Goal: Transaction & Acquisition: Download file/media

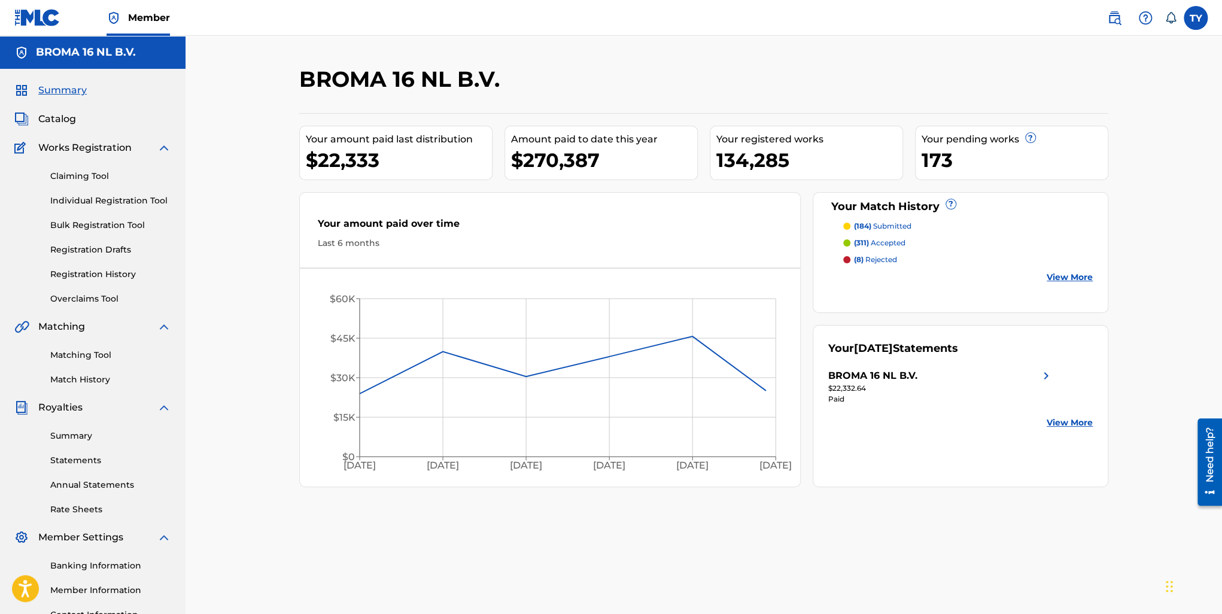
click at [53, 118] on span "Catalog" at bounding box center [57, 119] width 38 height 14
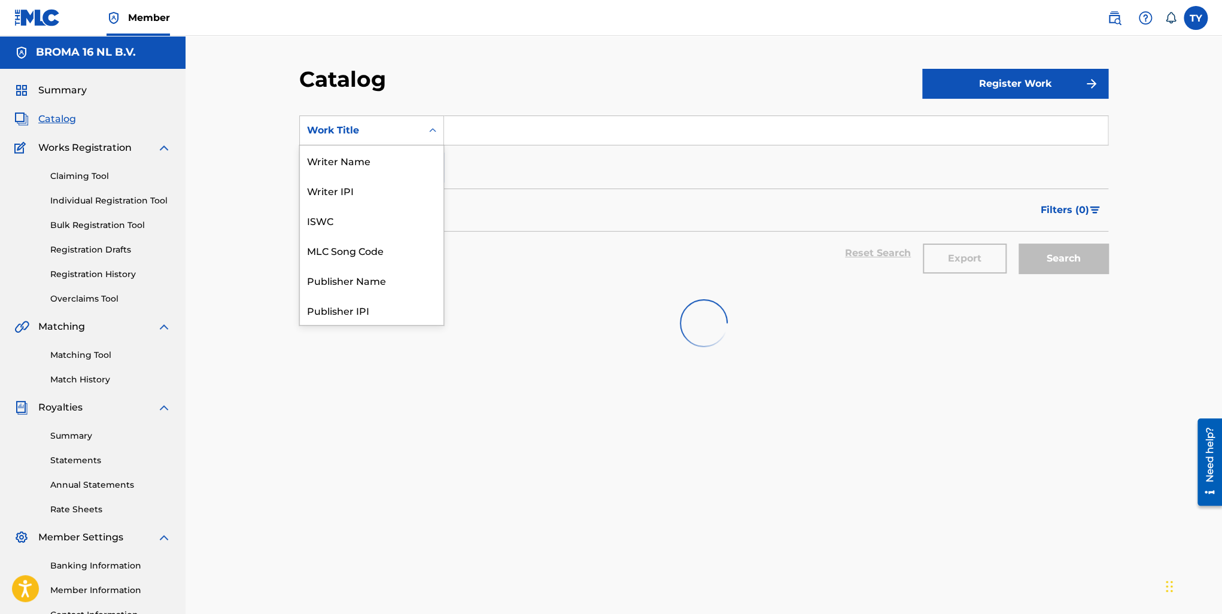
click at [363, 138] on div "Work Title" at bounding box center [361, 130] width 122 height 23
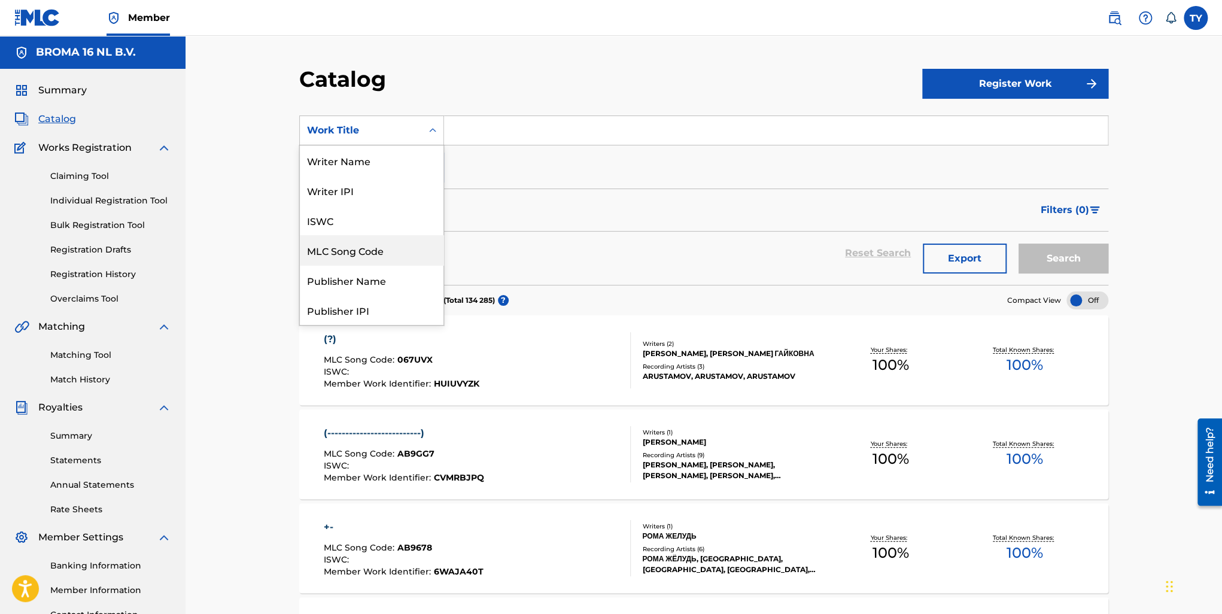
click at [356, 241] on div "MLC Song Code" at bounding box center [372, 250] width 144 height 30
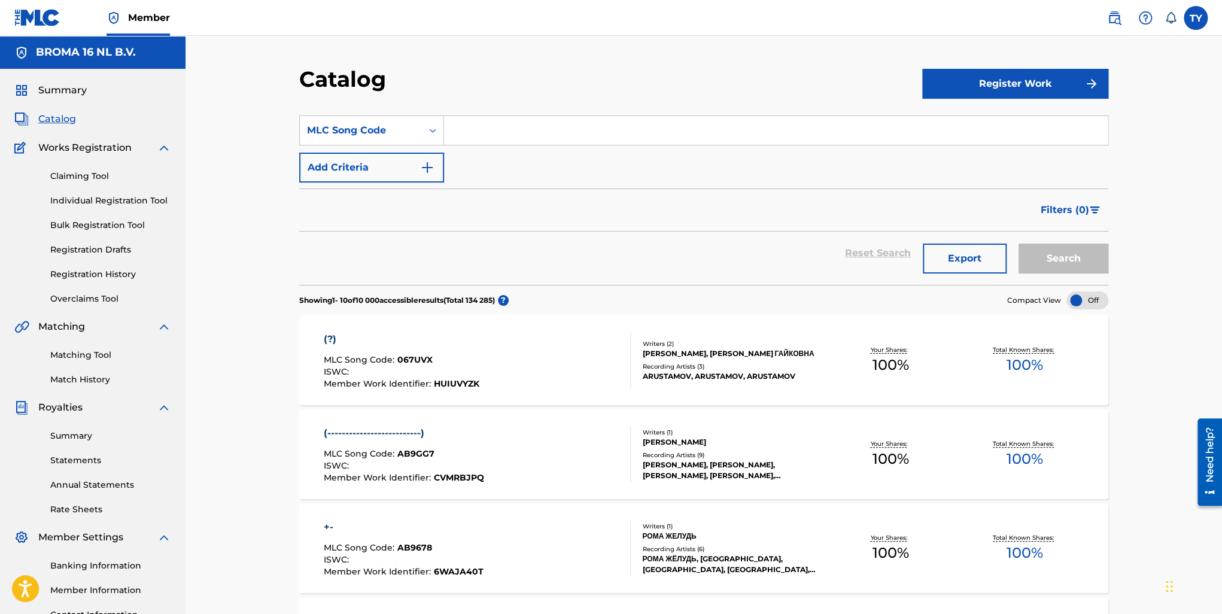
click at [494, 121] on input "Search Form" at bounding box center [776, 130] width 664 height 29
paste input "AB77Z2"
type input "AB77Z2"
click at [1051, 257] on button "Search" at bounding box center [1063, 259] width 90 height 30
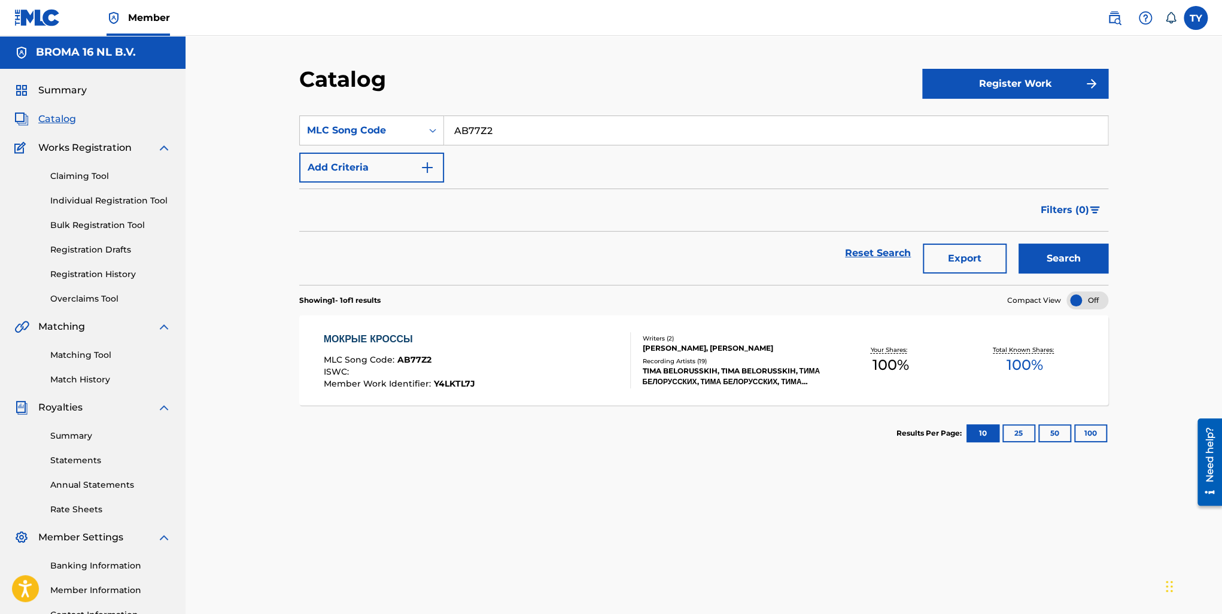
click at [422, 130] on div "Search Form" at bounding box center [433, 131] width 22 height 22
click at [396, 168] on div "Work Title" at bounding box center [372, 160] width 144 height 30
click at [491, 135] on input "Search Form" at bounding box center [776, 130] width 664 height 29
type input "V"
type input "Мокрые кроссы"
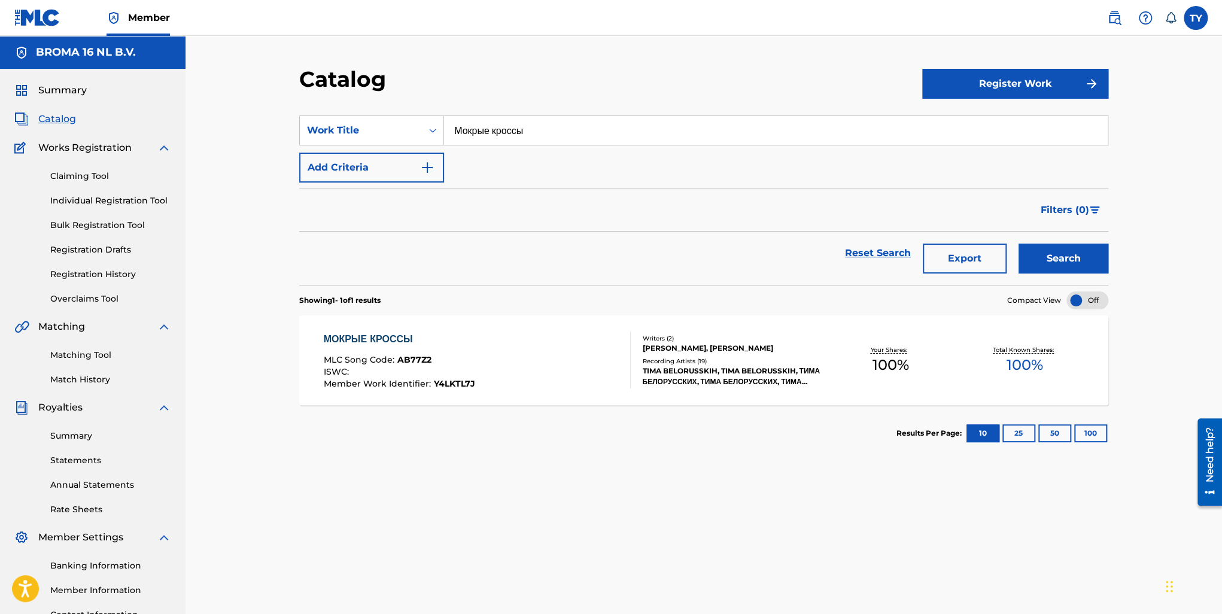
click at [1050, 257] on button "Search" at bounding box center [1063, 259] width 90 height 30
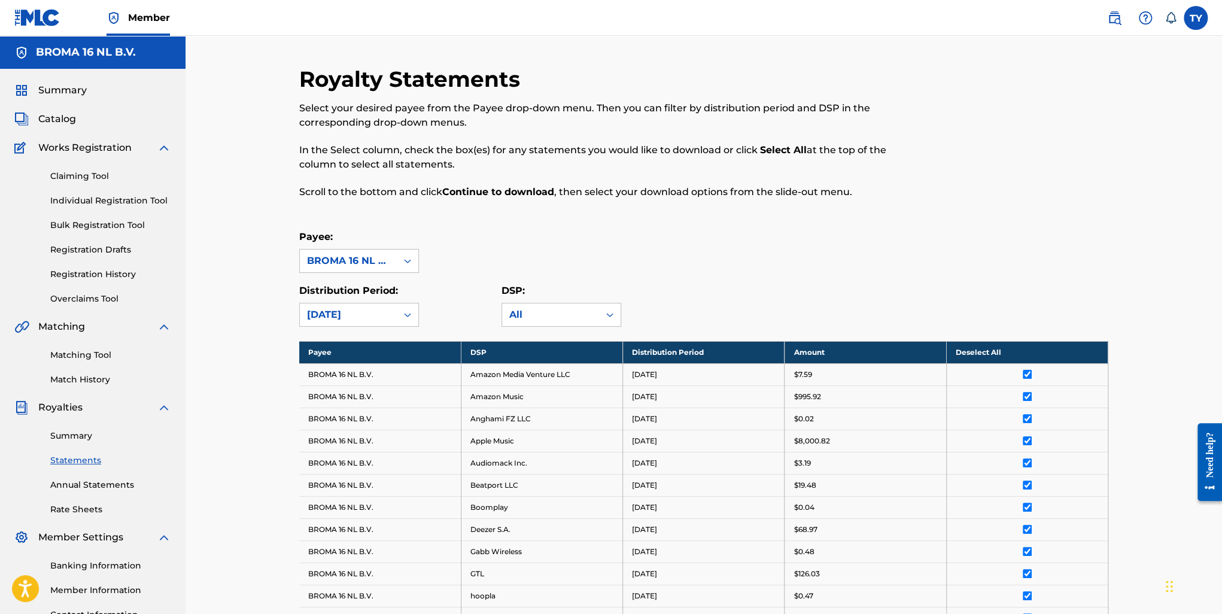
click at [59, 94] on span "Summary" at bounding box center [62, 90] width 48 height 14
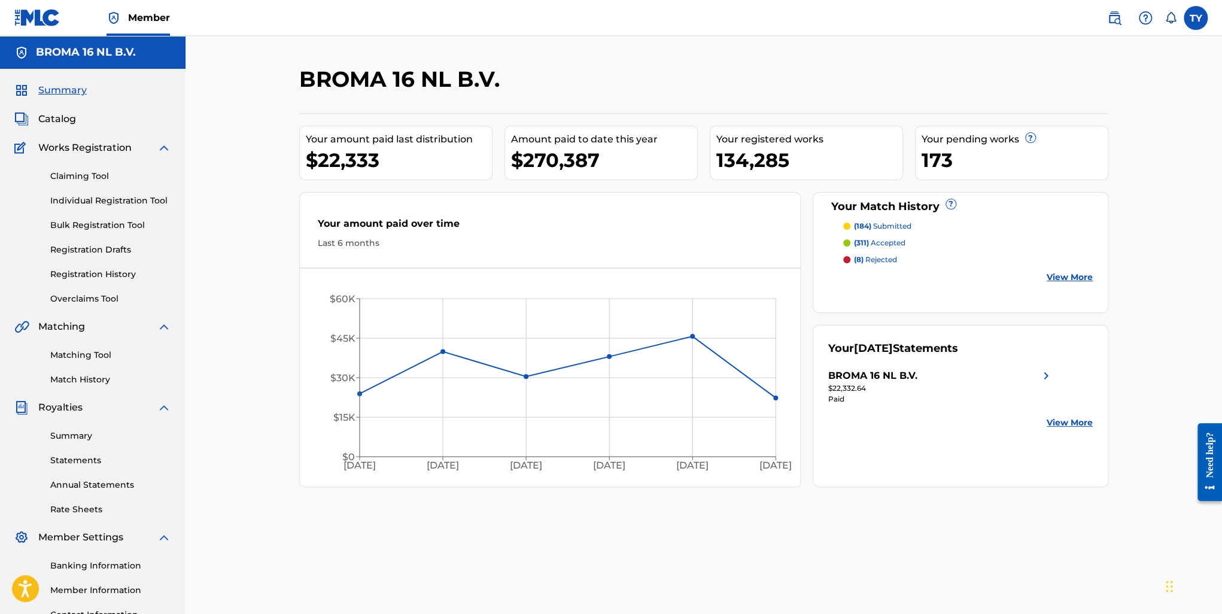
click at [1074, 427] on link "View More" at bounding box center [1070, 422] width 46 height 13
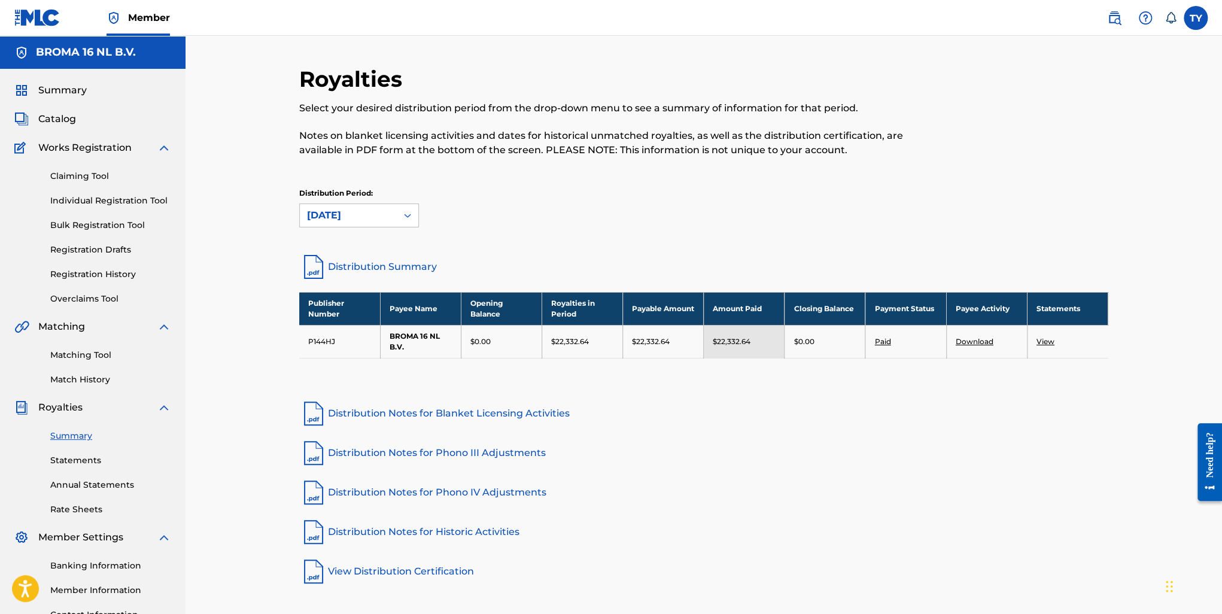
click at [376, 218] on div "[DATE]" at bounding box center [348, 215] width 83 height 14
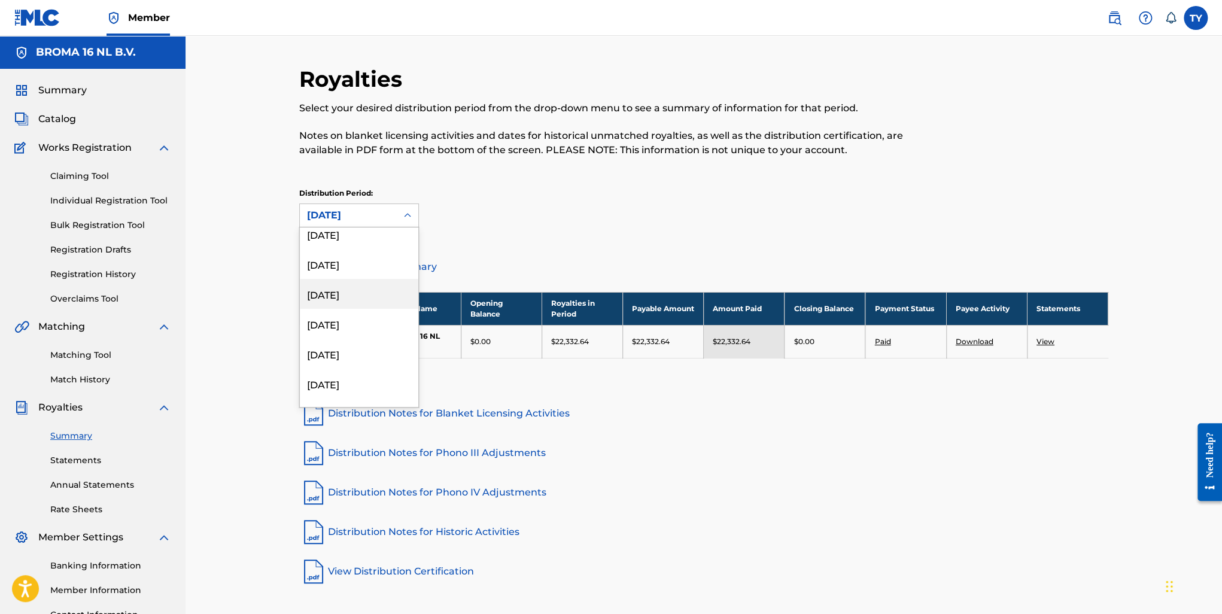
scroll to position [239, 0]
click at [361, 333] on div "[DATE]" at bounding box center [359, 332] width 118 height 30
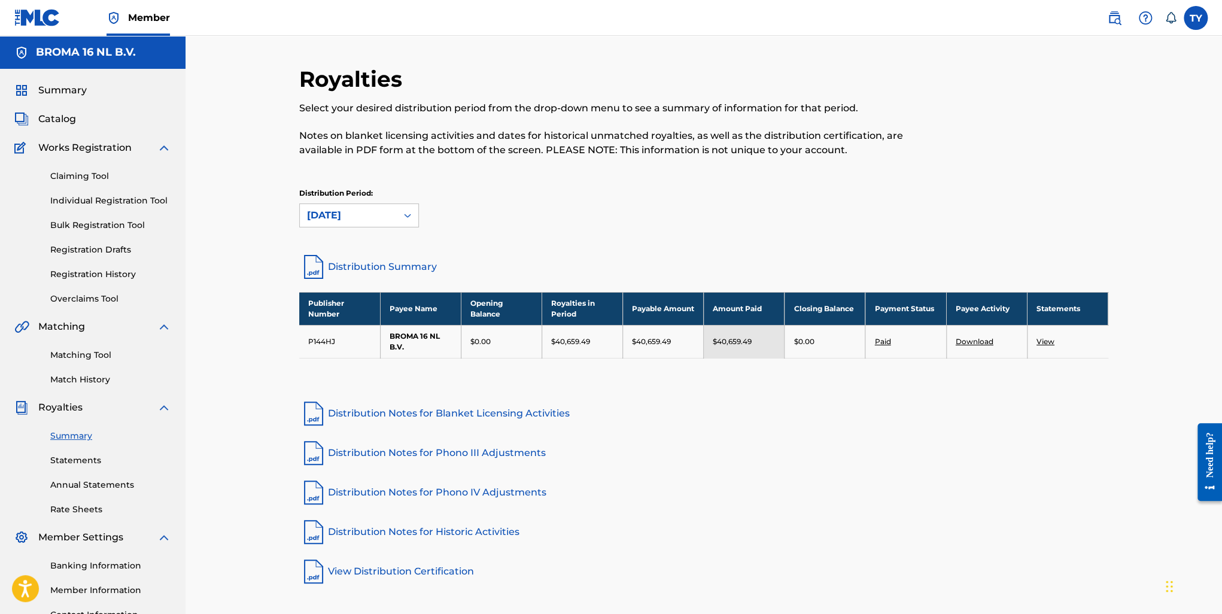
click at [1038, 343] on link "View" at bounding box center [1045, 341] width 18 height 9
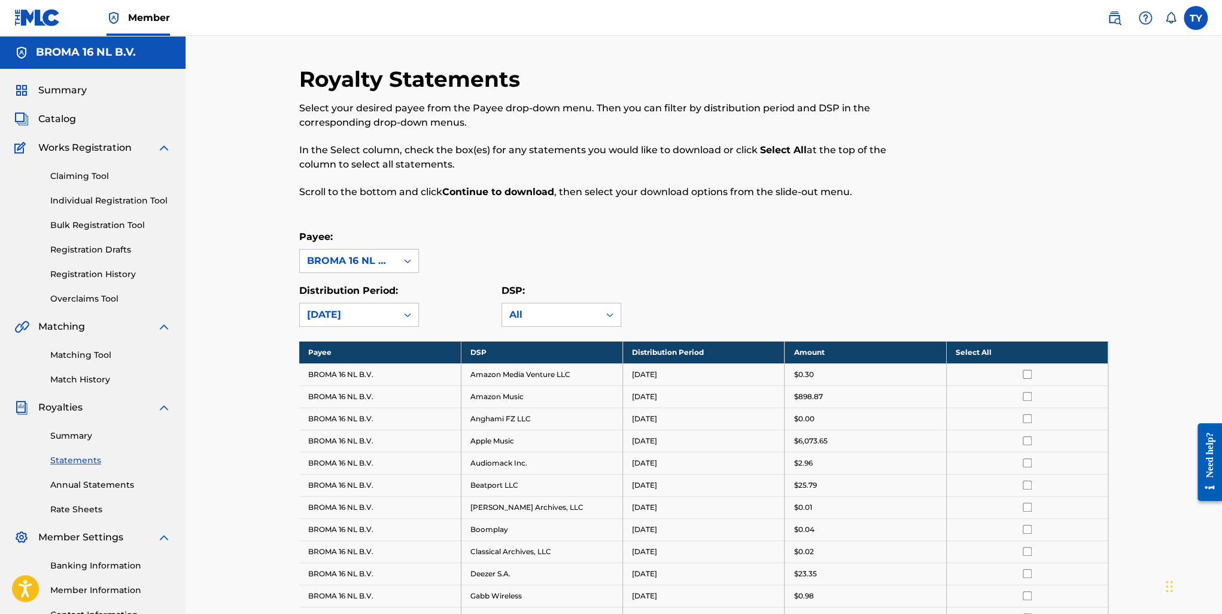
click at [985, 351] on th "Select All" at bounding box center [1027, 352] width 162 height 22
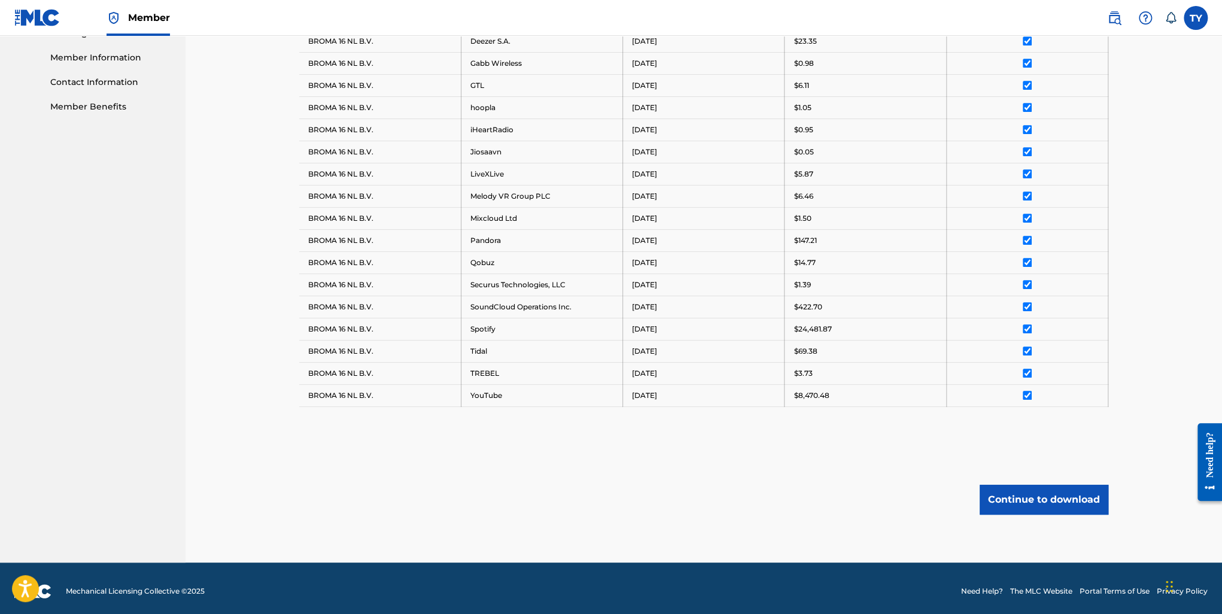
scroll to position [534, 0]
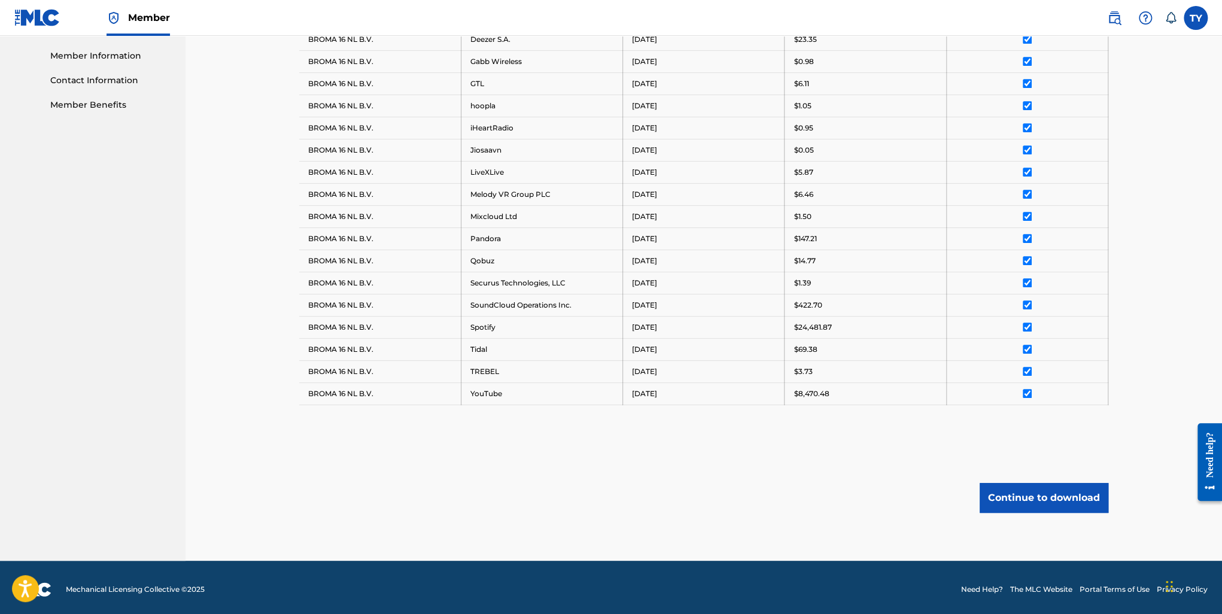
click at [1041, 488] on button "Continue to download" at bounding box center [1044, 498] width 129 height 30
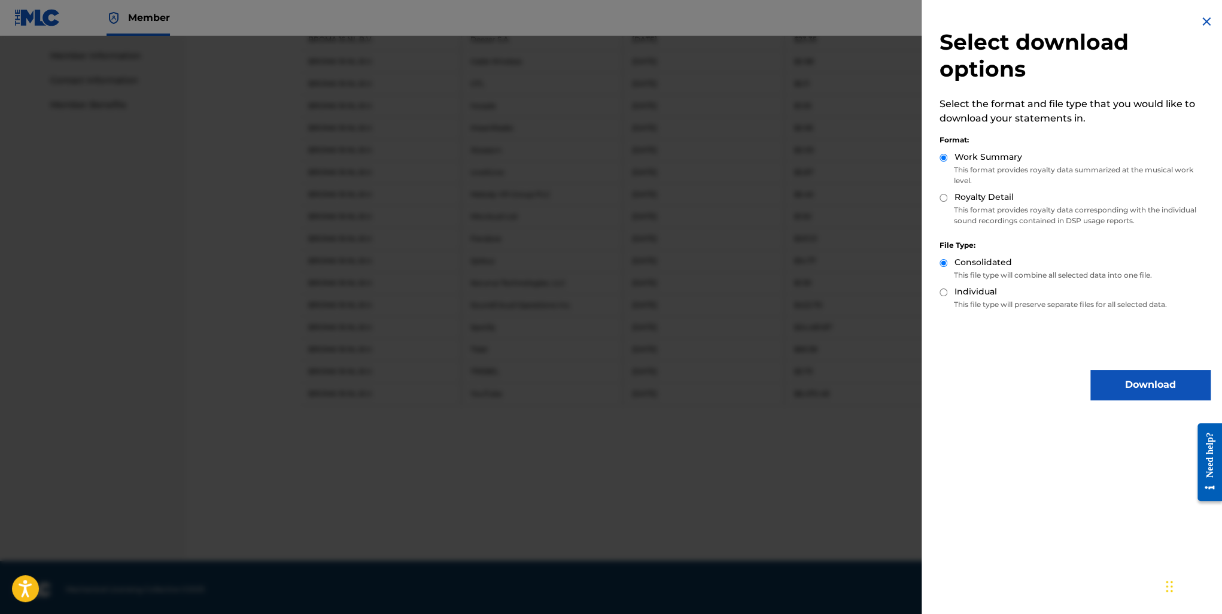
click at [1144, 370] on button "Download" at bounding box center [1150, 385] width 120 height 30
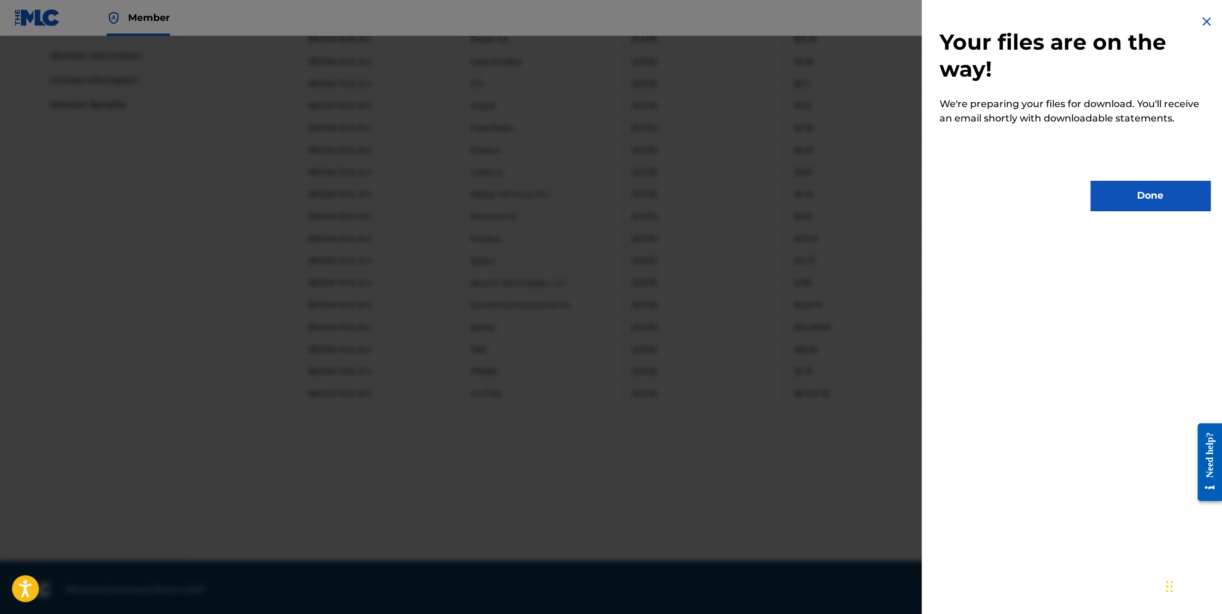
click at [1126, 204] on button "Done" at bounding box center [1150, 196] width 120 height 30
